Goal: Download file/media

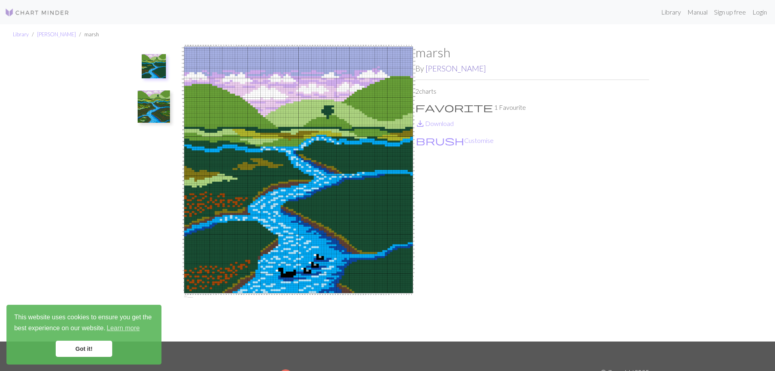
click at [435, 64] on link "[PERSON_NAME]" at bounding box center [456, 68] width 61 height 9
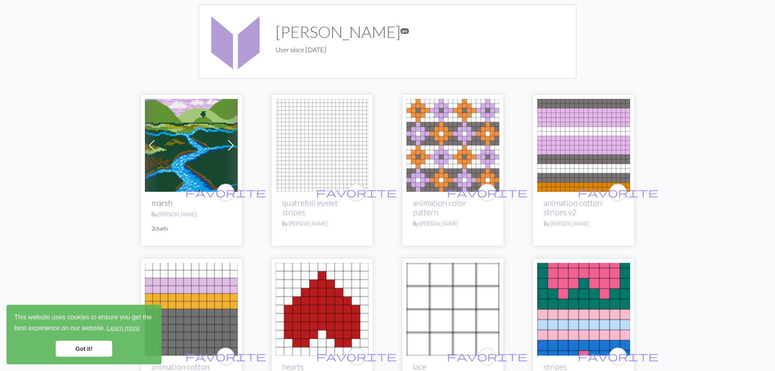
scroll to position [82, 0]
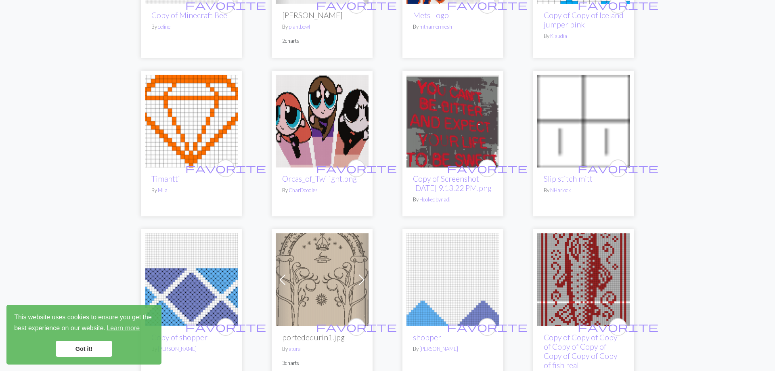
scroll to position [1401, 0]
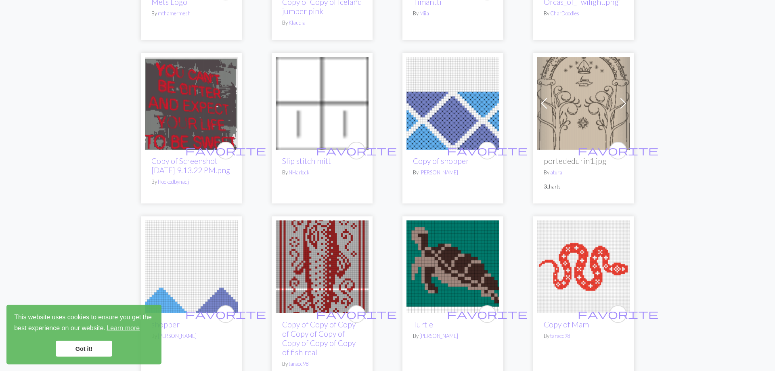
scroll to position [1812, 0]
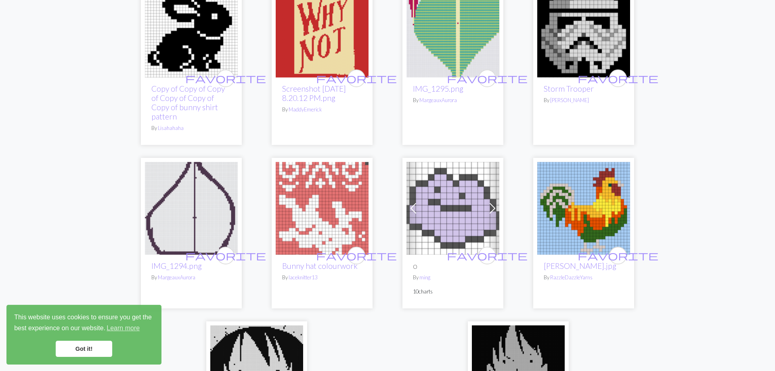
scroll to position [1812, 0]
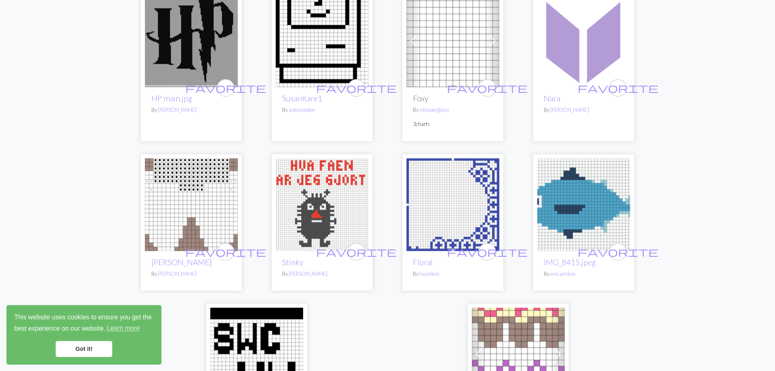
scroll to position [1895, 0]
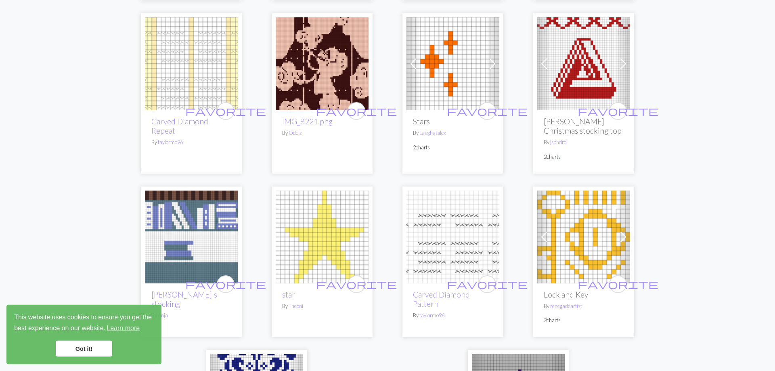
scroll to position [1771, 0]
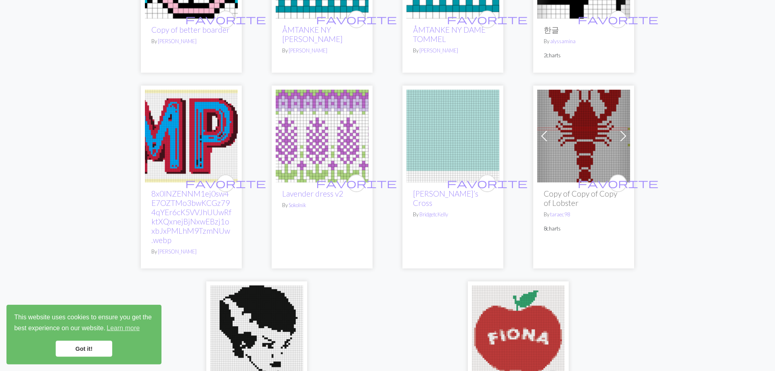
scroll to position [1930, 0]
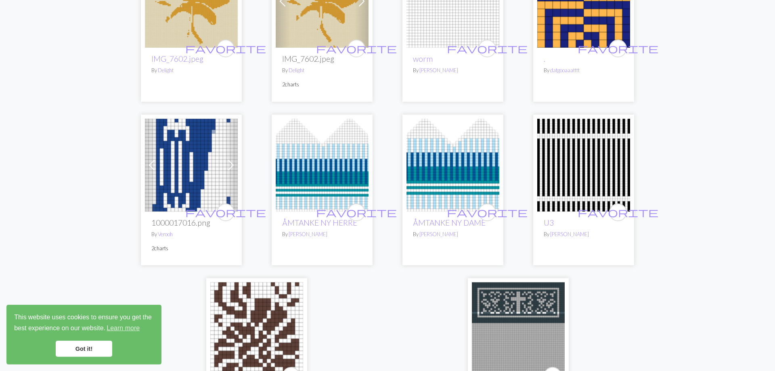
scroll to position [1854, 0]
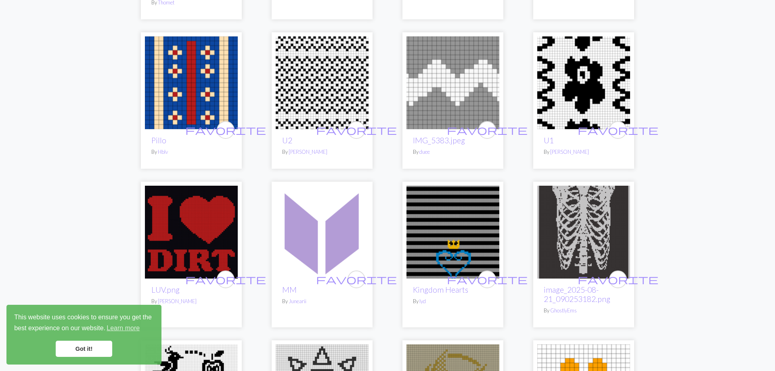
scroll to position [1606, 0]
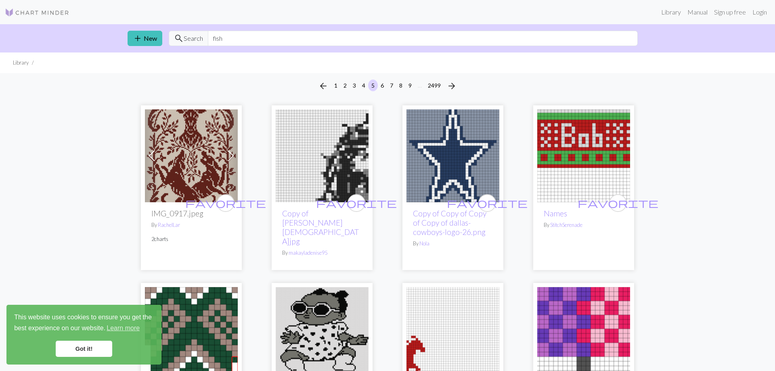
type input "fish"
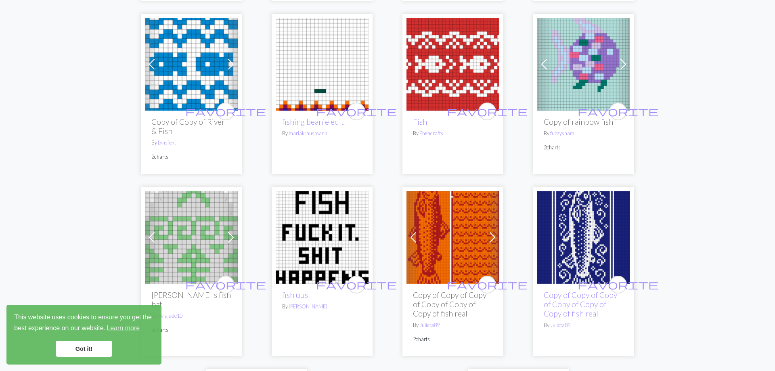
scroll to position [1917, 0]
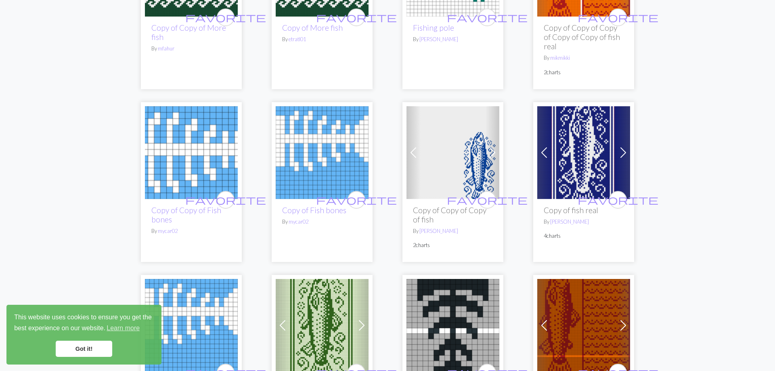
scroll to position [2016, 0]
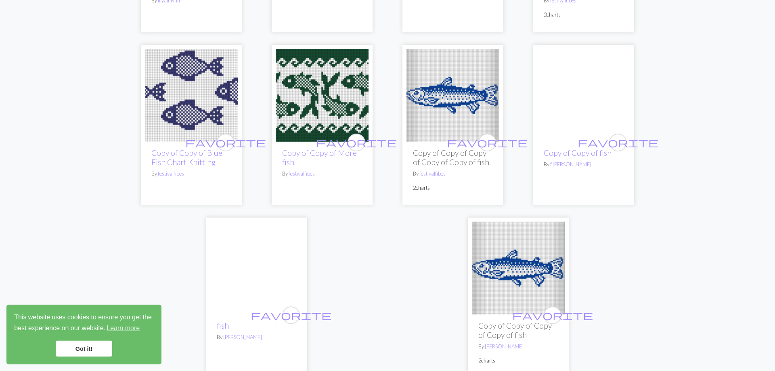
scroll to position [1951, 0]
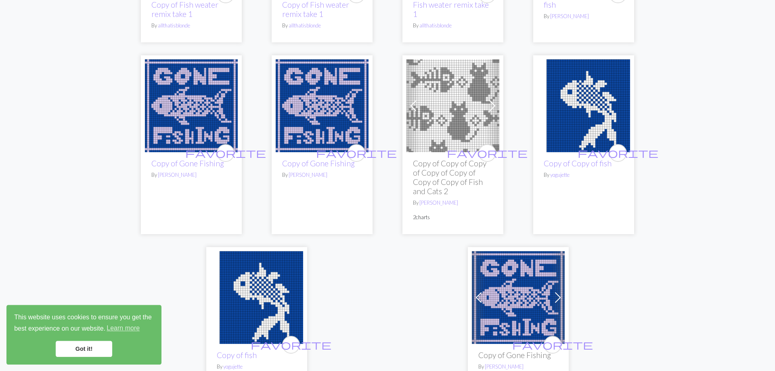
scroll to position [1936, 0]
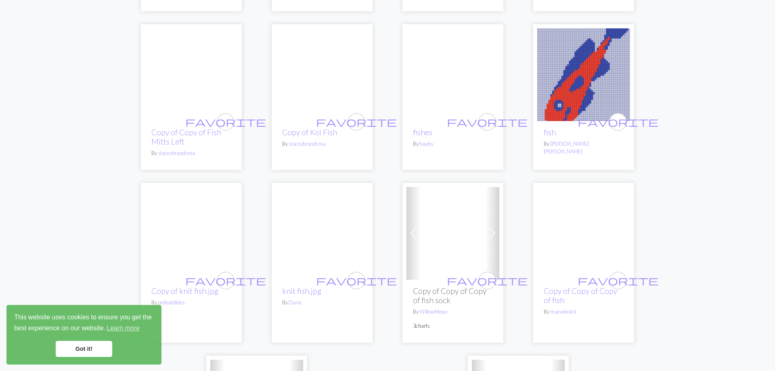
scroll to position [1812, 0]
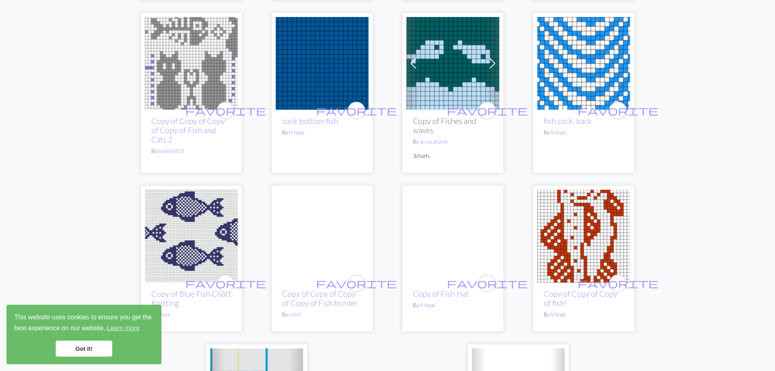
scroll to position [1771, 0]
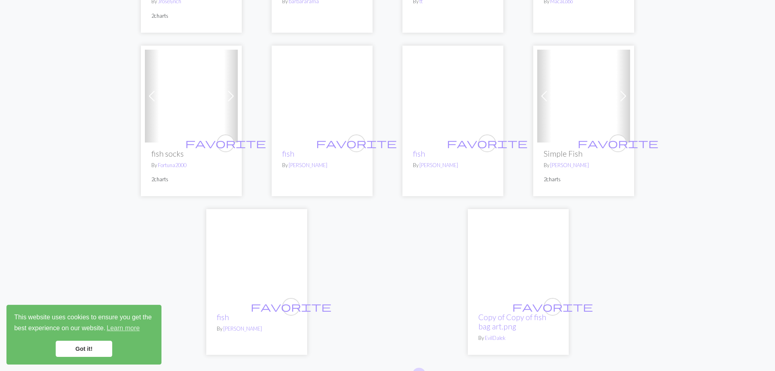
scroll to position [1852, 0]
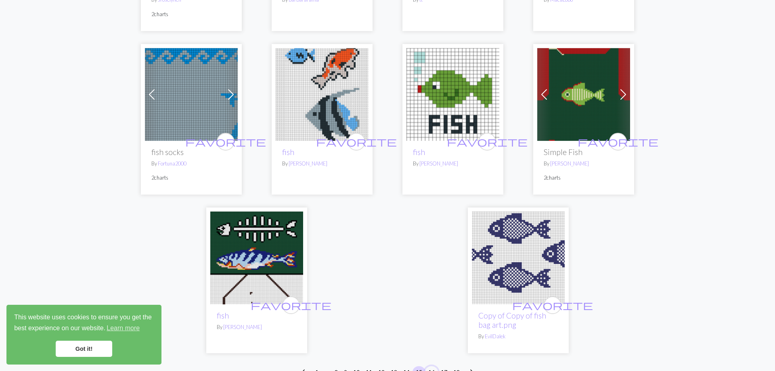
click at [425, 366] on button "16" at bounding box center [431, 372] width 13 height 12
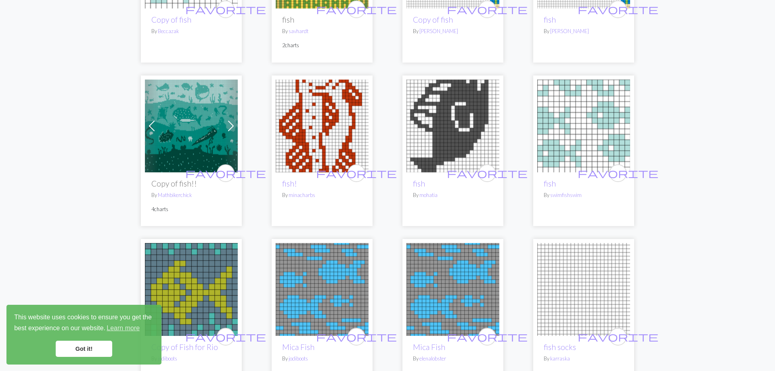
scroll to position [1812, 0]
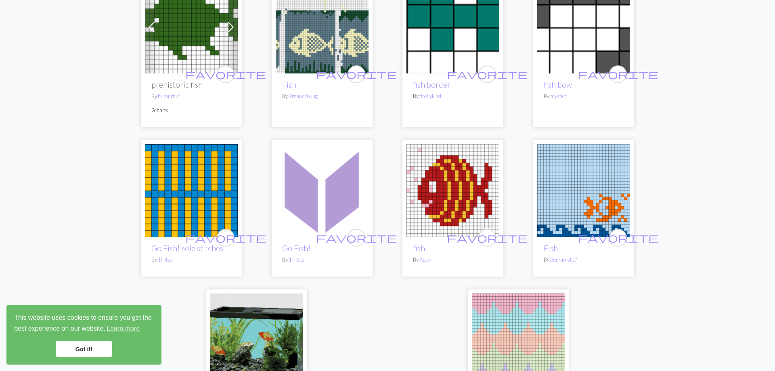
scroll to position [1799, 0]
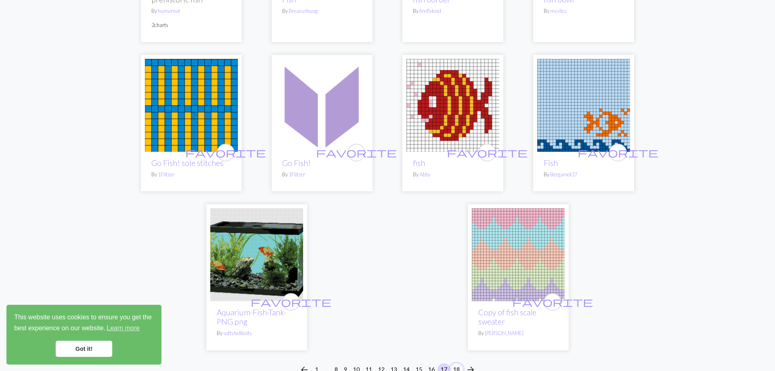
click at [450, 363] on button "18" at bounding box center [456, 369] width 13 height 12
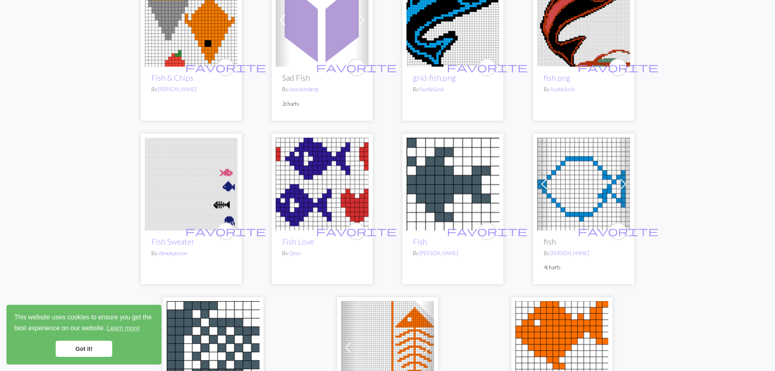
scroll to position [798, 0]
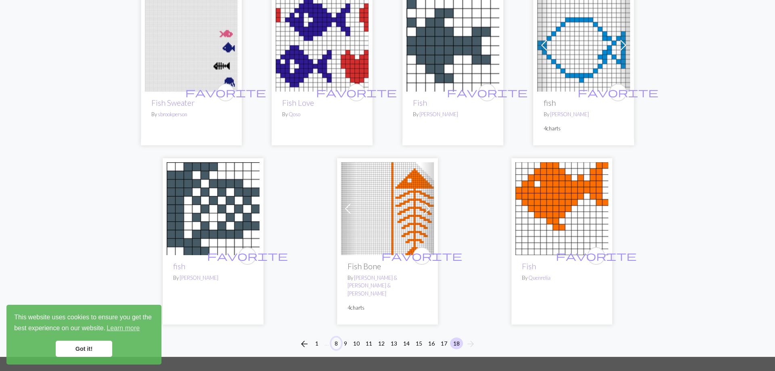
click at [341, 338] on button "8" at bounding box center [337, 344] width 10 height 12
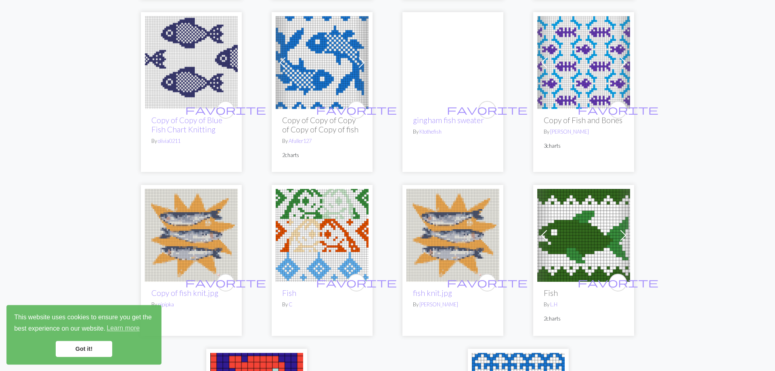
scroll to position [1771, 0]
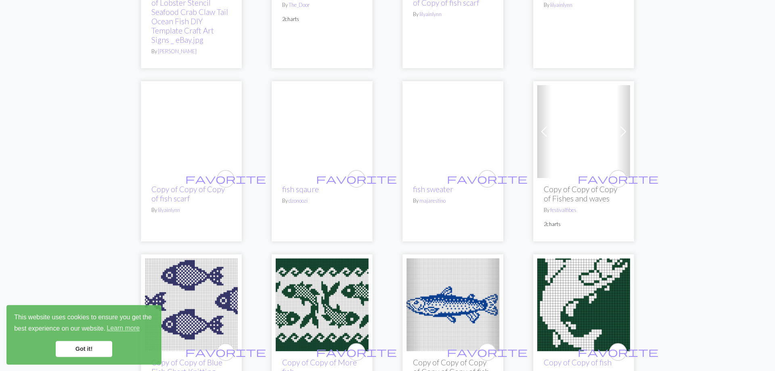
scroll to position [1812, 0]
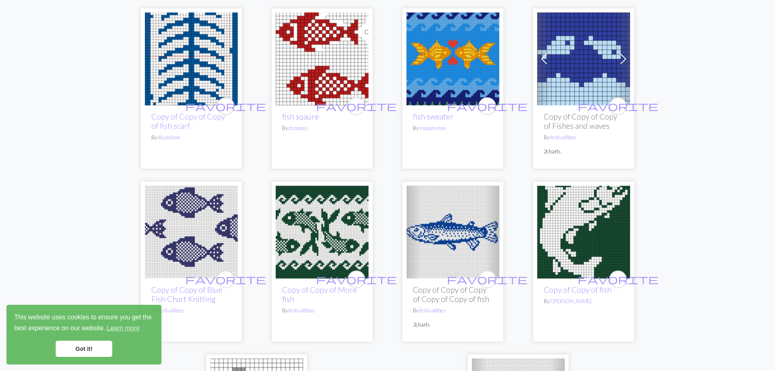
click at [446, 186] on img at bounding box center [453, 232] width 93 height 93
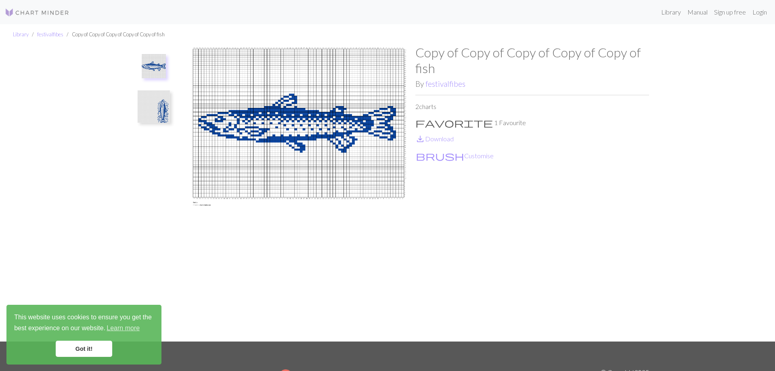
click at [148, 91] on img at bounding box center [154, 106] width 32 height 32
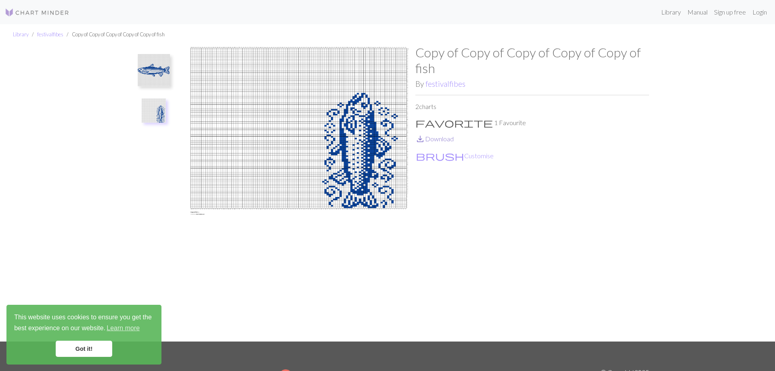
click at [441, 135] on link "save_alt Download" at bounding box center [435, 139] width 38 height 8
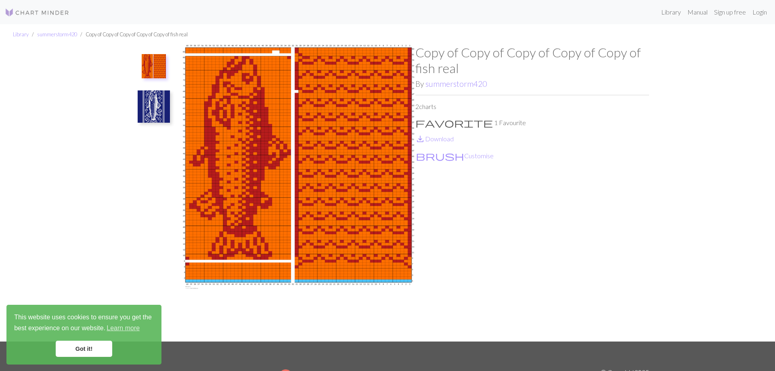
click at [158, 105] on img at bounding box center [154, 106] width 32 height 32
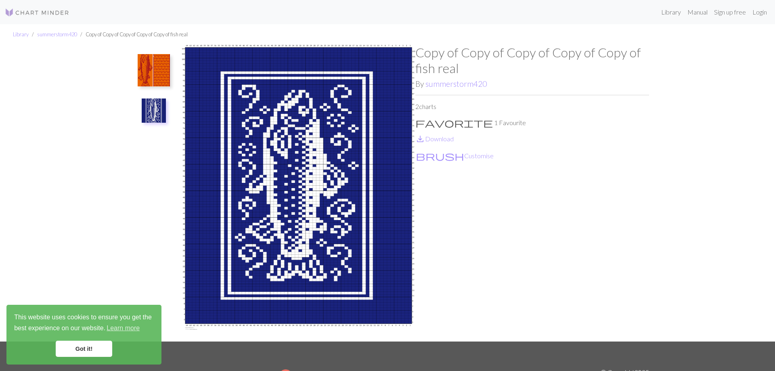
click at [151, 66] on img at bounding box center [154, 70] width 32 height 32
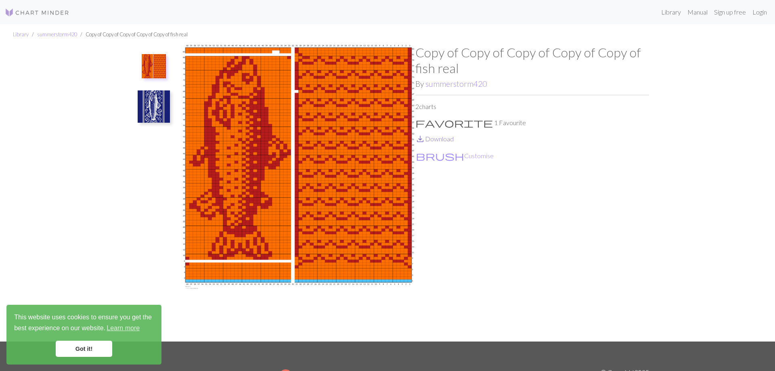
click at [442, 135] on link "save_alt Download" at bounding box center [435, 139] width 38 height 8
click at [439, 151] on button "brush Customise" at bounding box center [455, 156] width 79 height 10
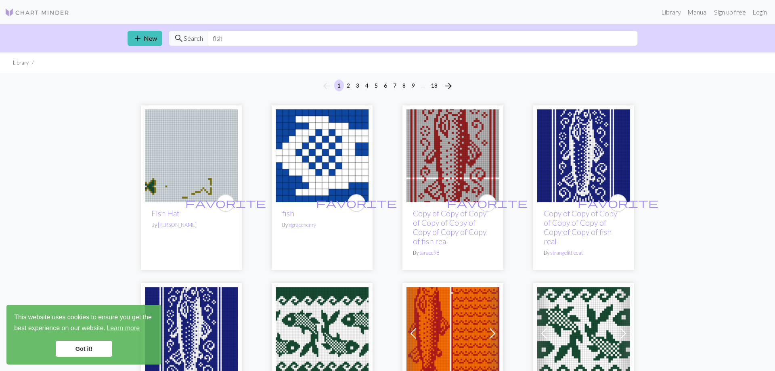
click at [208, 36] on input "fish" at bounding box center [423, 38] width 430 height 15
drag, startPoint x: 228, startPoint y: 34, endPoint x: 172, endPoint y: 40, distance: 56.4
click at [208, 40] on input "flat fish" at bounding box center [423, 38] width 430 height 15
drag, startPoint x: 250, startPoint y: 43, endPoint x: 162, endPoint y: 29, distance: 88.7
click at [208, 31] on input "flounder" at bounding box center [423, 38] width 430 height 15
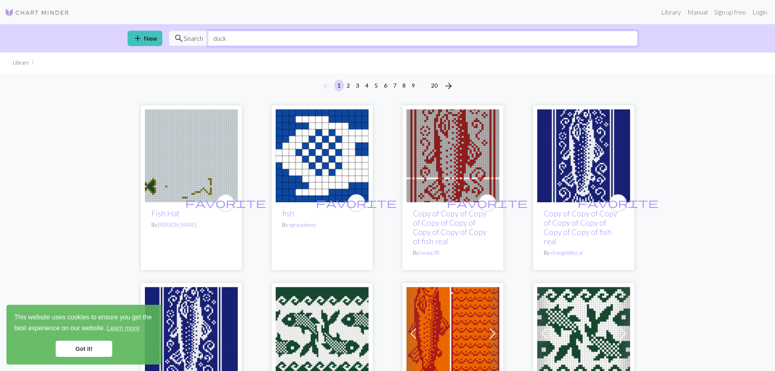
type input "duck"
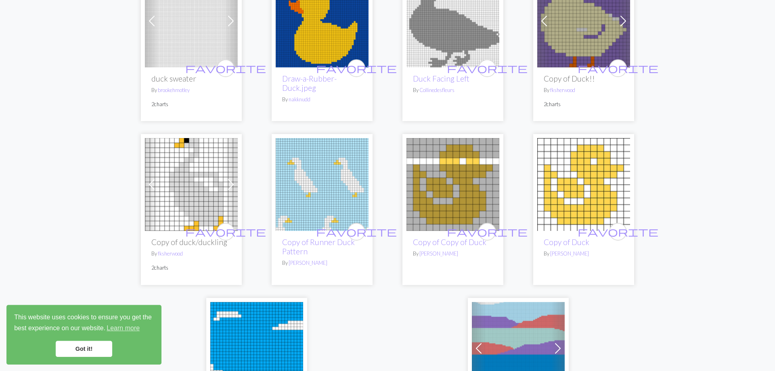
scroll to position [1812, 0]
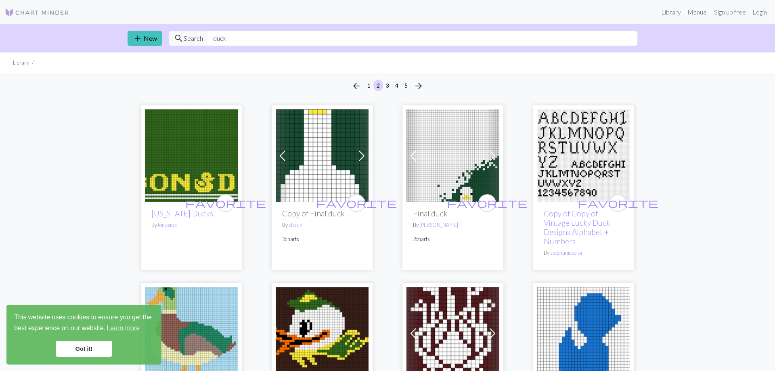
click at [360, 149] on span at bounding box center [361, 155] width 13 height 13
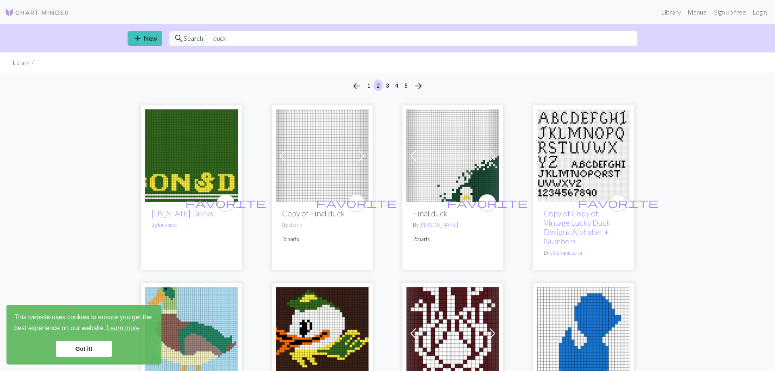
click at [360, 149] on span at bounding box center [361, 155] width 13 height 13
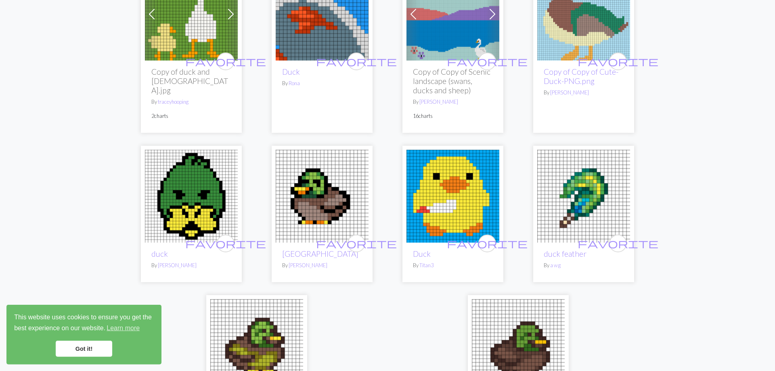
scroll to position [1812, 0]
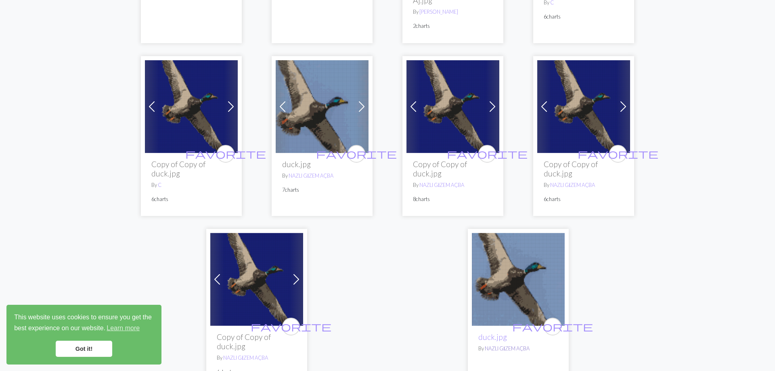
scroll to position [1890, 0]
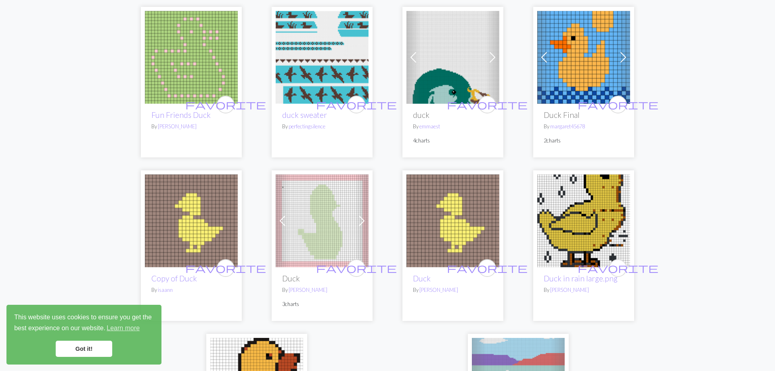
scroll to position [1877, 0]
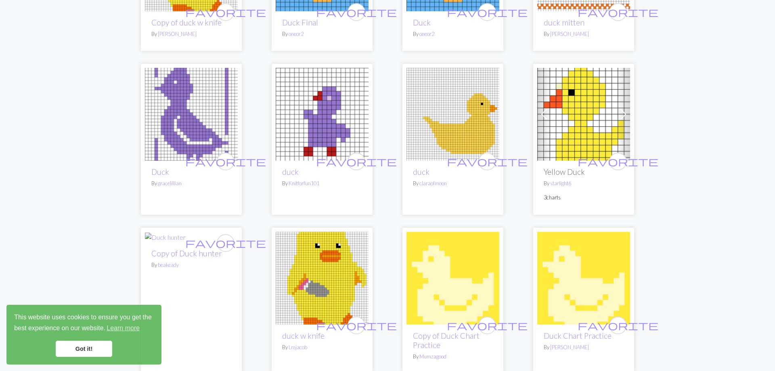
scroll to position [1071, 0]
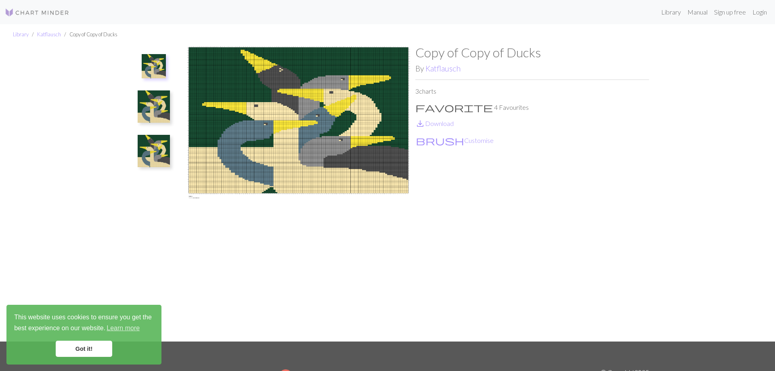
click at [155, 95] on img at bounding box center [154, 106] width 32 height 32
click at [153, 136] on img at bounding box center [154, 151] width 32 height 32
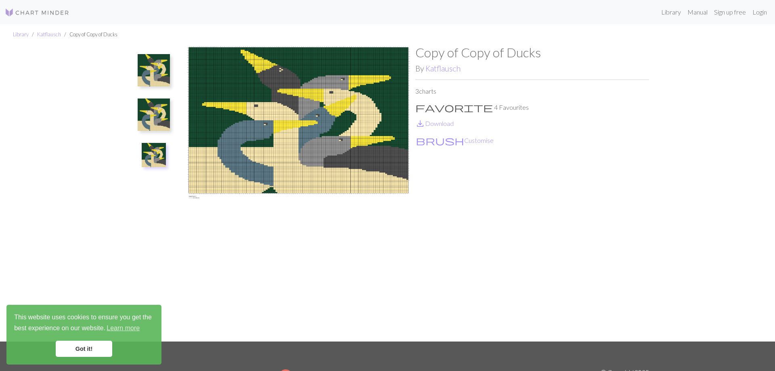
click at [152, 71] on img at bounding box center [154, 70] width 32 height 32
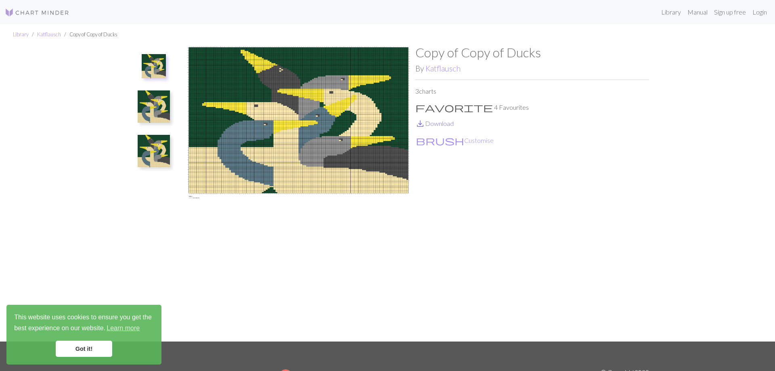
click at [431, 120] on link "save_alt Download" at bounding box center [435, 124] width 38 height 8
click at [141, 94] on img at bounding box center [154, 106] width 32 height 32
click at [155, 139] on img at bounding box center [154, 151] width 32 height 32
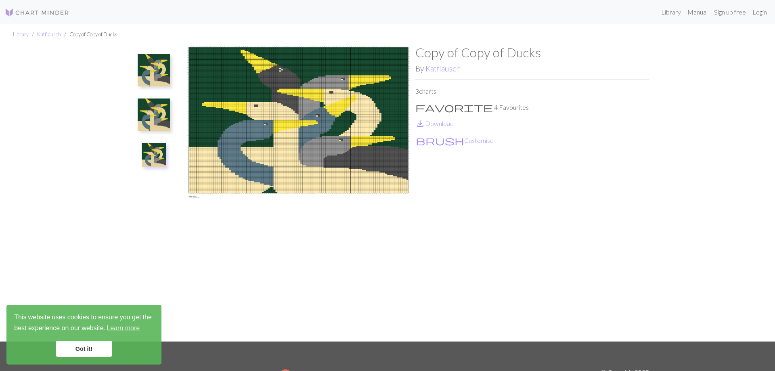
click at [160, 100] on img at bounding box center [154, 115] width 32 height 32
click at [156, 60] on img at bounding box center [154, 70] width 32 height 32
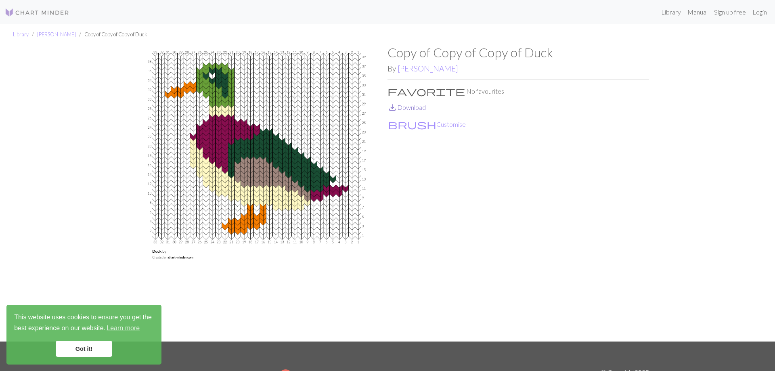
click at [414, 103] on link "save_alt Download" at bounding box center [407, 107] width 38 height 8
click at [73, 12] on div "Library Manual Sign up free Login" at bounding box center [387, 12] width 775 height 16
click at [20, 34] on link "Library" at bounding box center [21, 34] width 16 height 6
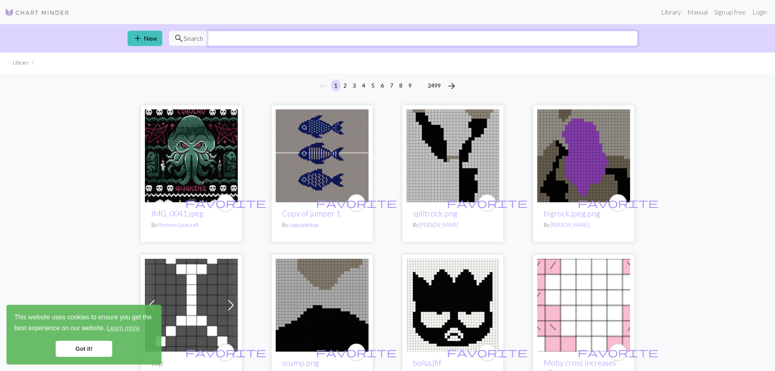
click at [346, 38] on input "text" at bounding box center [423, 38] width 430 height 15
type input "duck"
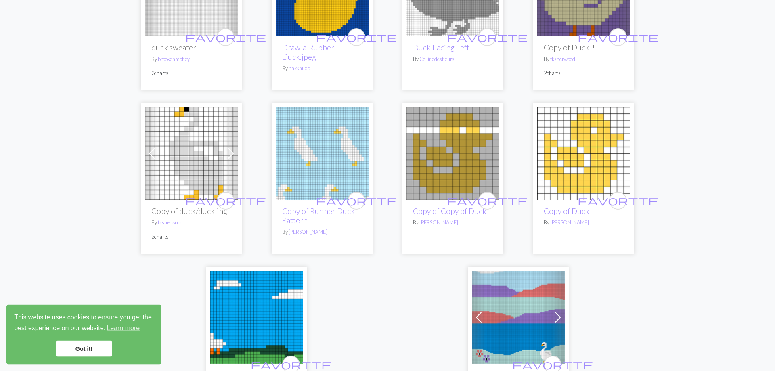
scroll to position [1885, 0]
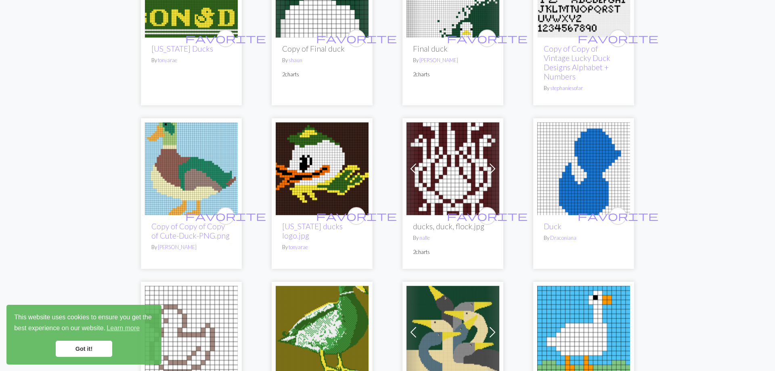
scroll to position [330, 0]
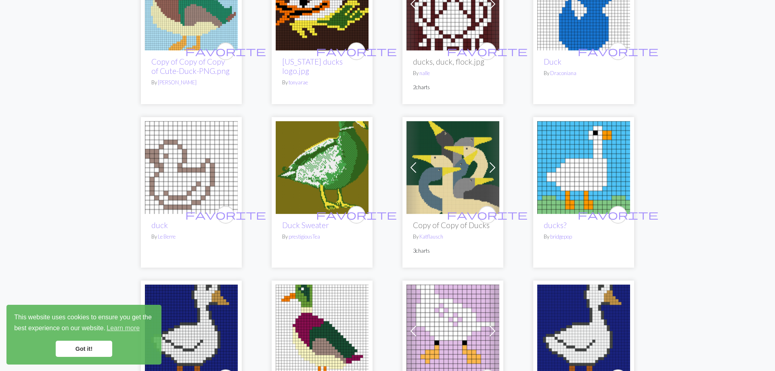
click at [443, 143] on img at bounding box center [453, 167] width 93 height 93
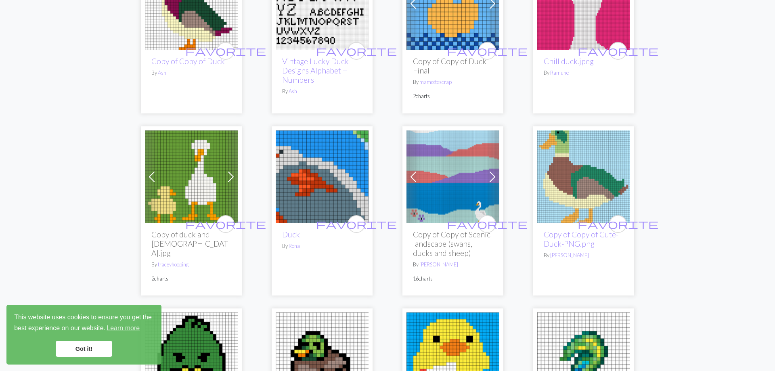
scroll to position [1812, 0]
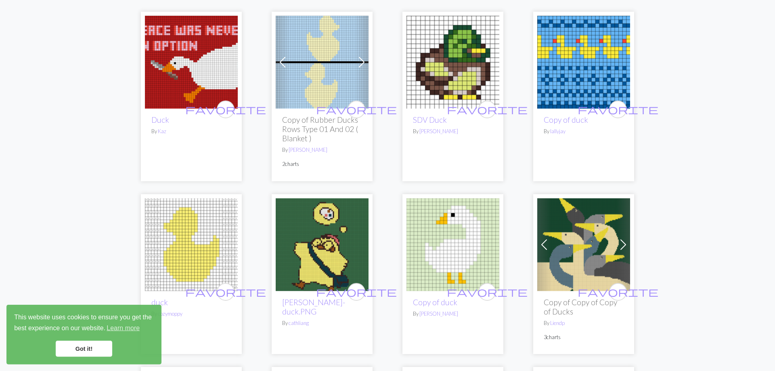
scroll to position [165, 0]
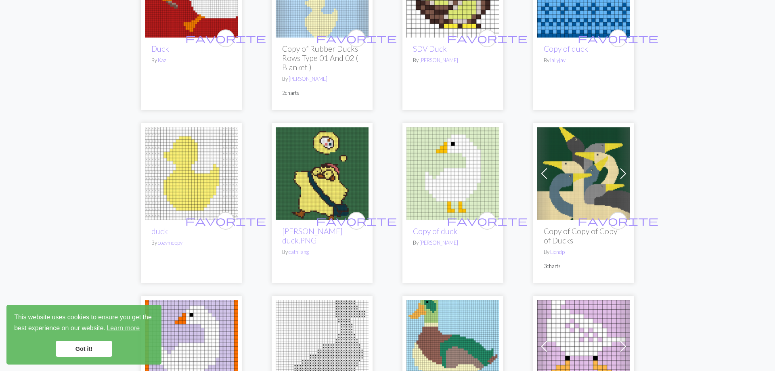
click at [574, 164] on img at bounding box center [584, 173] width 93 height 93
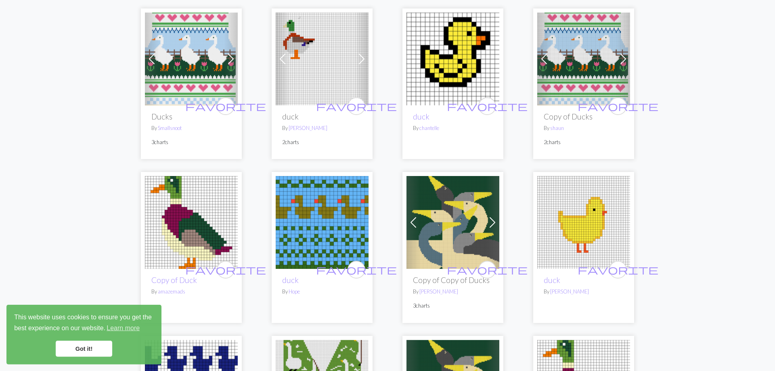
scroll to position [783, 0]
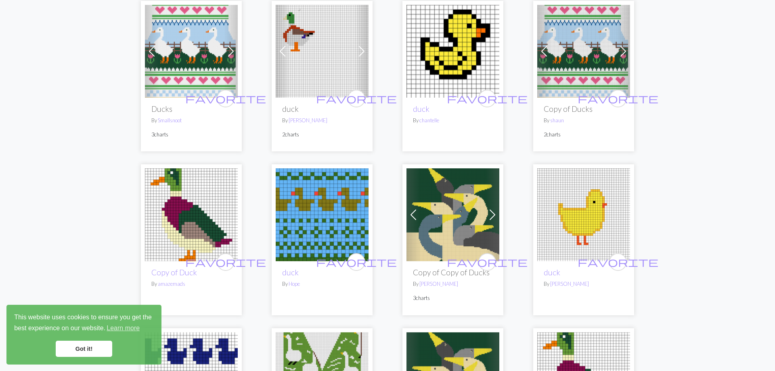
click at [450, 168] on img at bounding box center [453, 214] width 93 height 93
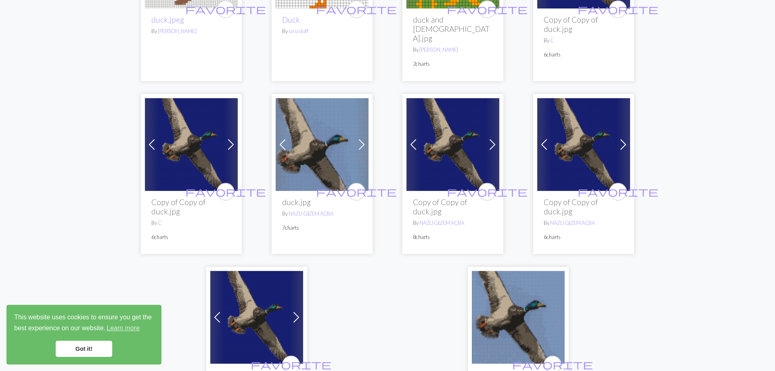
scroll to position [1854, 0]
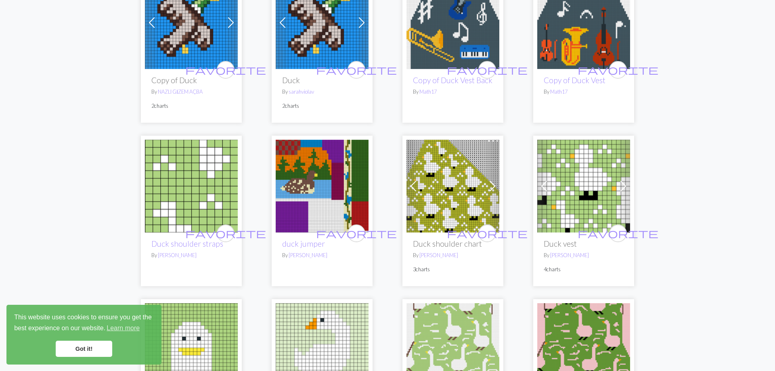
scroll to position [535, 0]
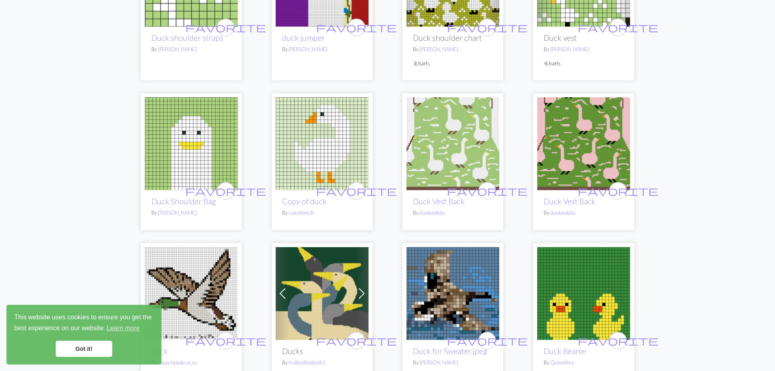
click at [313, 248] on img at bounding box center [322, 293] width 93 height 93
click at [202, 247] on img at bounding box center [191, 293] width 93 height 93
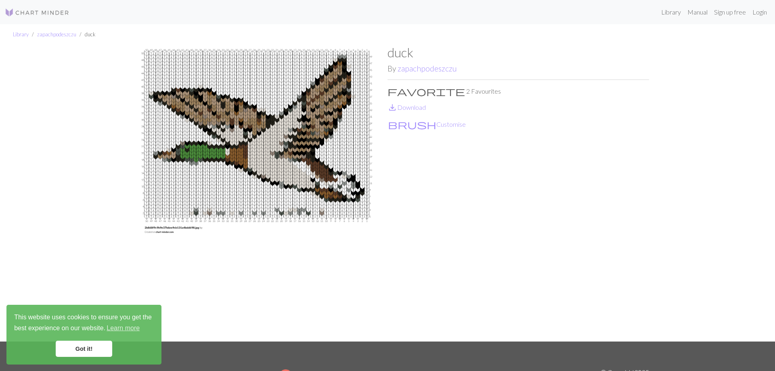
click at [184, 152] on img at bounding box center [257, 193] width 262 height 297
click at [410, 103] on link "save_alt Download" at bounding box center [407, 107] width 38 height 8
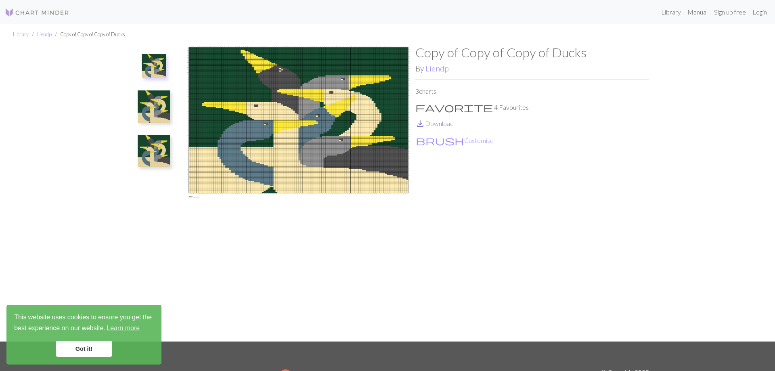
click at [438, 120] on link "save_alt Download" at bounding box center [435, 124] width 38 height 8
click at [138, 113] on img at bounding box center [154, 106] width 32 height 32
click at [157, 150] on img at bounding box center [154, 151] width 32 height 32
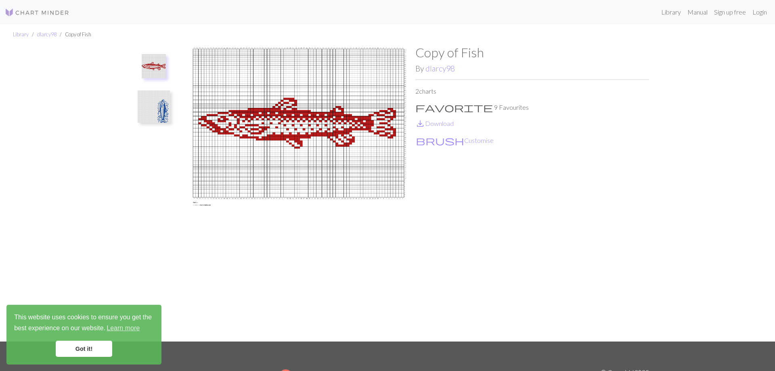
click at [138, 97] on img at bounding box center [154, 106] width 32 height 32
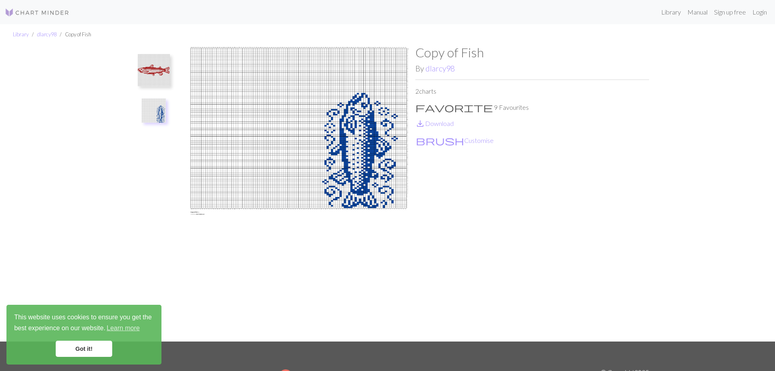
click at [150, 67] on img at bounding box center [154, 70] width 32 height 32
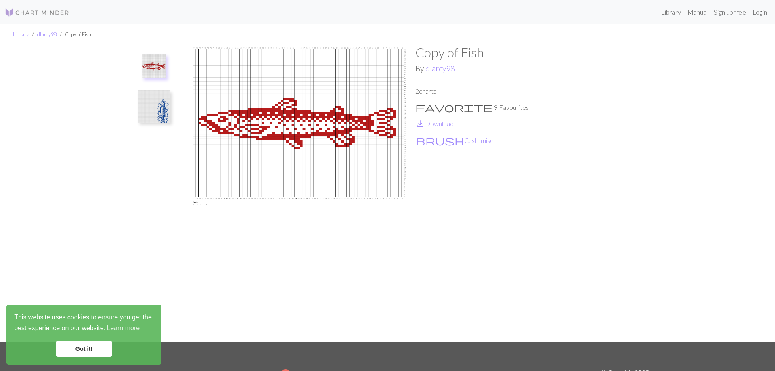
click at [159, 96] on img at bounding box center [154, 106] width 32 height 32
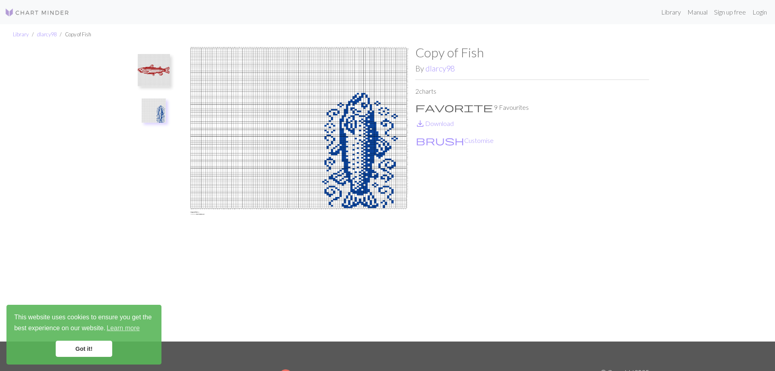
click at [149, 54] on img at bounding box center [154, 70] width 32 height 32
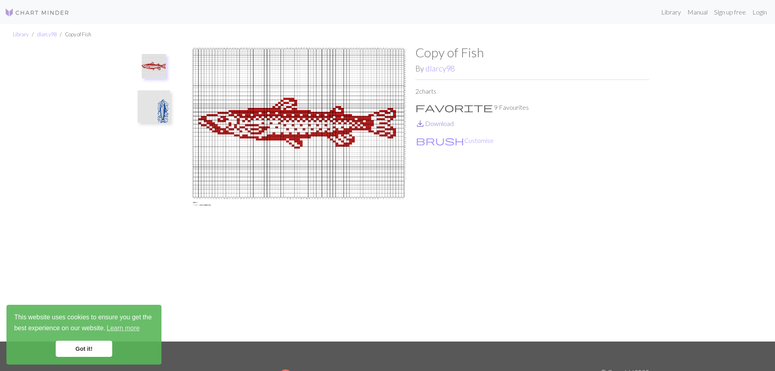
click at [435, 120] on link "save_alt Download" at bounding box center [435, 124] width 38 height 8
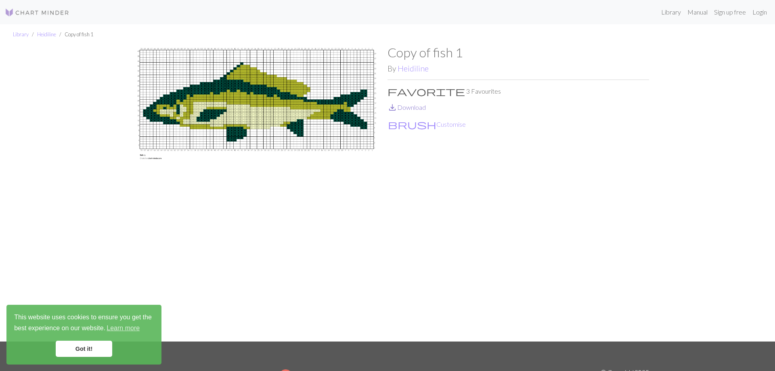
click at [408, 103] on link "save_alt Download" at bounding box center [407, 107] width 38 height 8
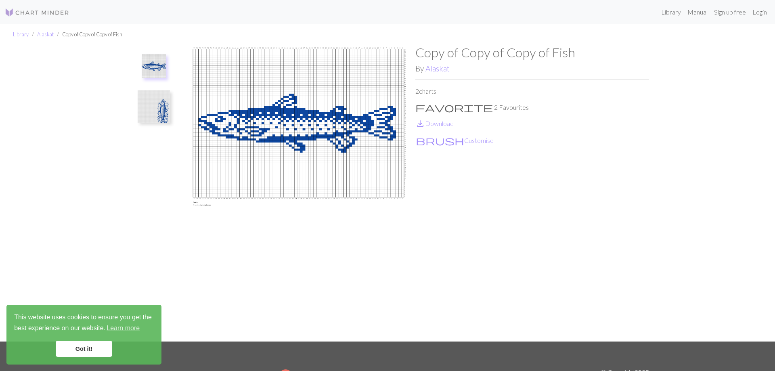
click at [131, 91] on ul at bounding box center [154, 190] width 56 height 290
click at [135, 94] on button at bounding box center [153, 107] width 43 height 38
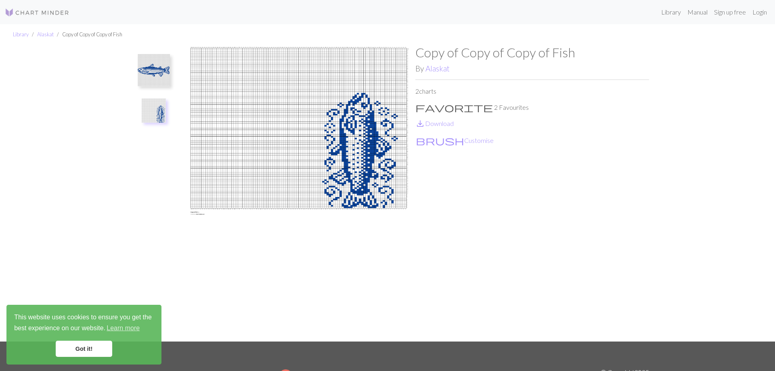
click at [150, 70] on img at bounding box center [154, 70] width 32 height 32
